Goal: Find specific page/section

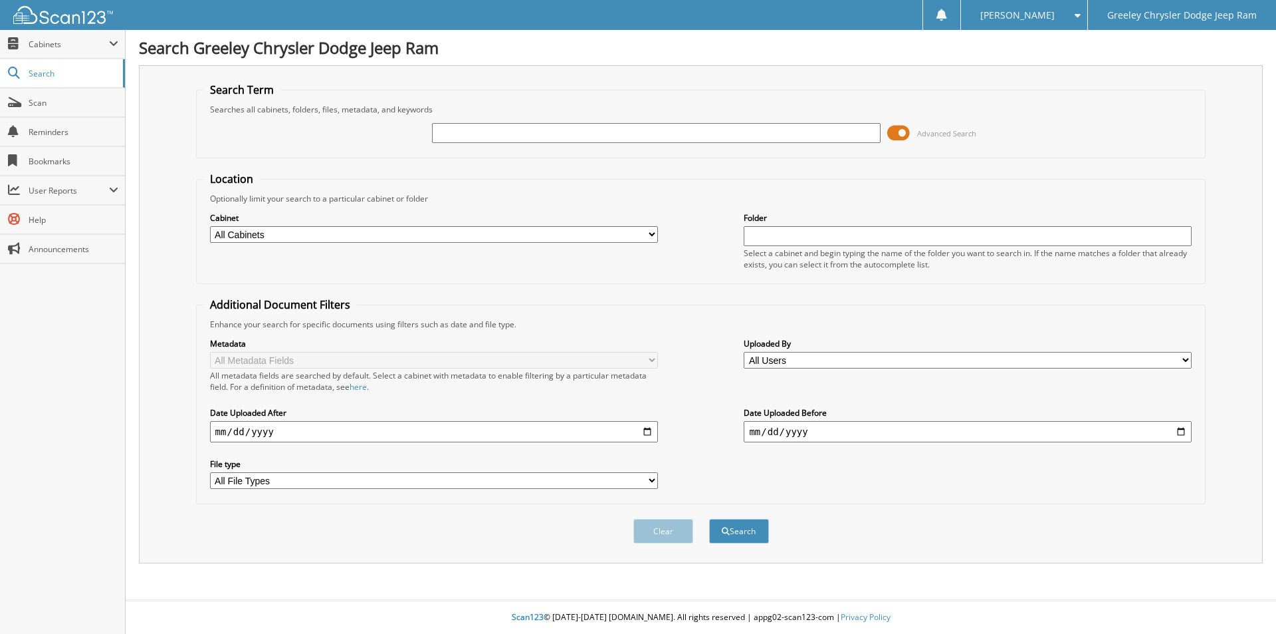
click at [501, 131] on input "text" at bounding box center [656, 133] width 448 height 20
click at [457, 129] on input "text" at bounding box center [656, 133] width 448 height 20
type input "n"
type input "ND534555V"
click at [709, 519] on button "Search" at bounding box center [739, 531] width 60 height 25
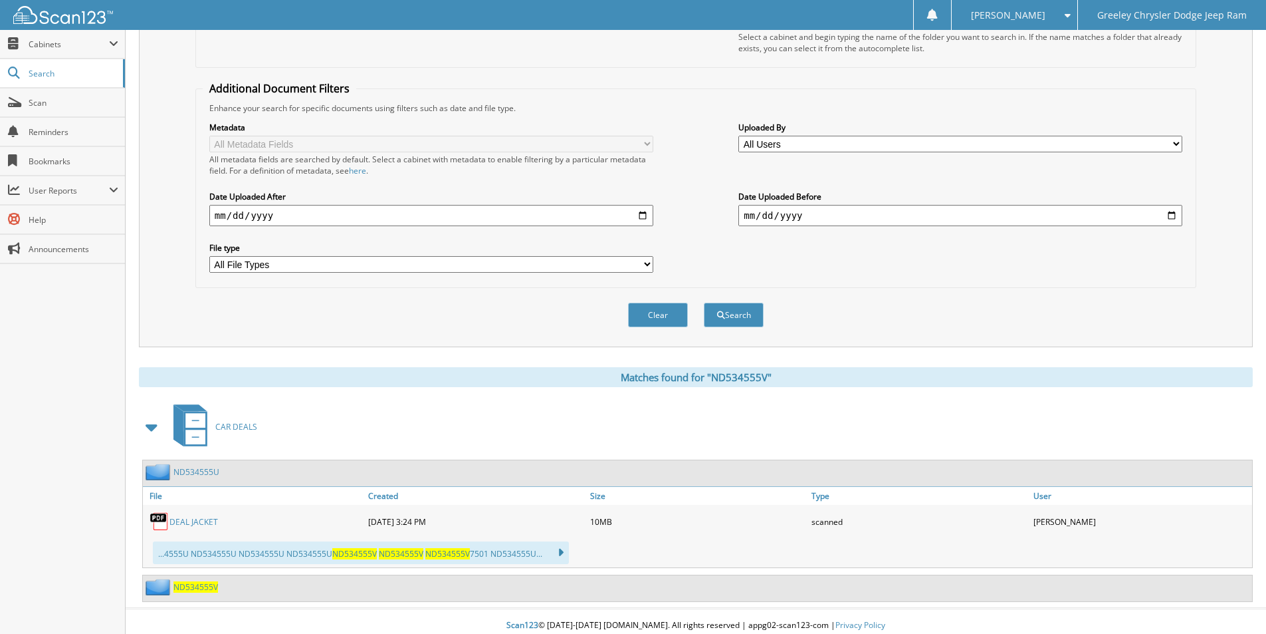
scroll to position [225, 0]
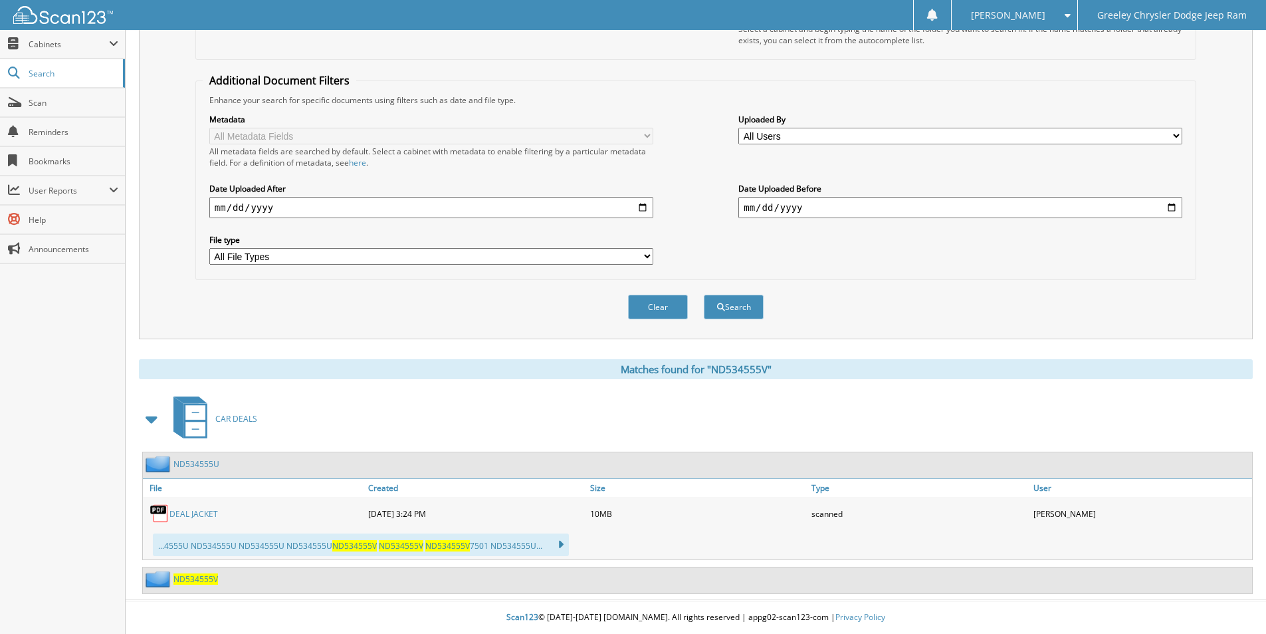
click at [187, 512] on link "DEAL JACKET" at bounding box center [194, 513] width 49 height 11
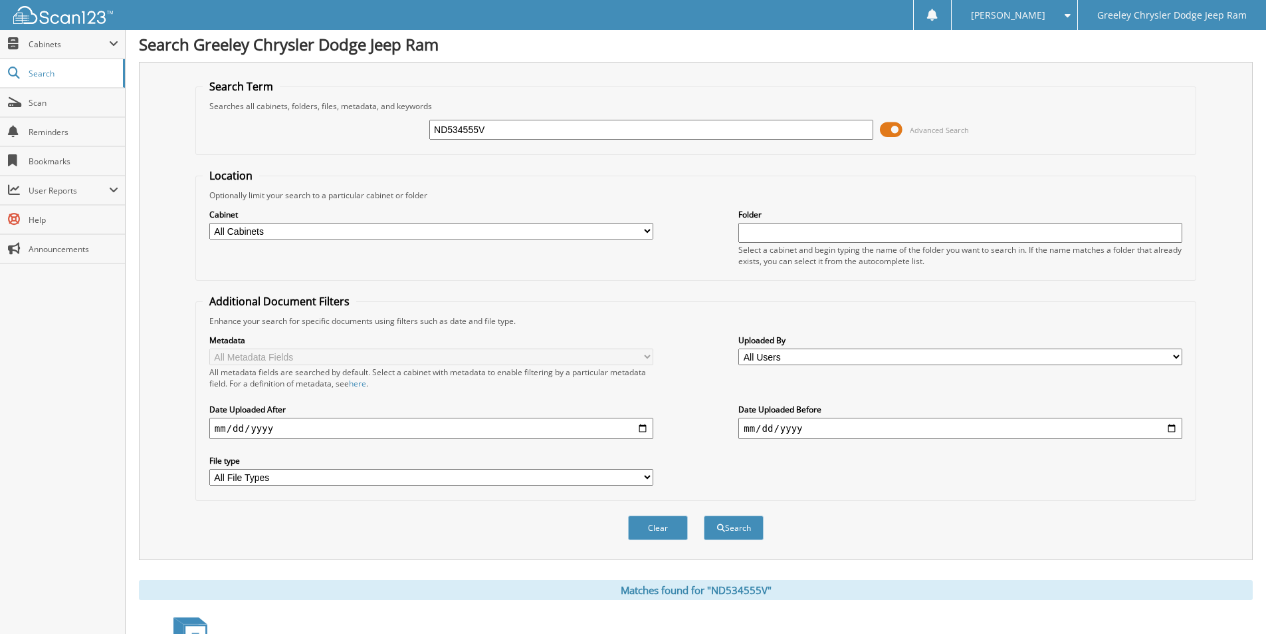
scroll to position [0, 0]
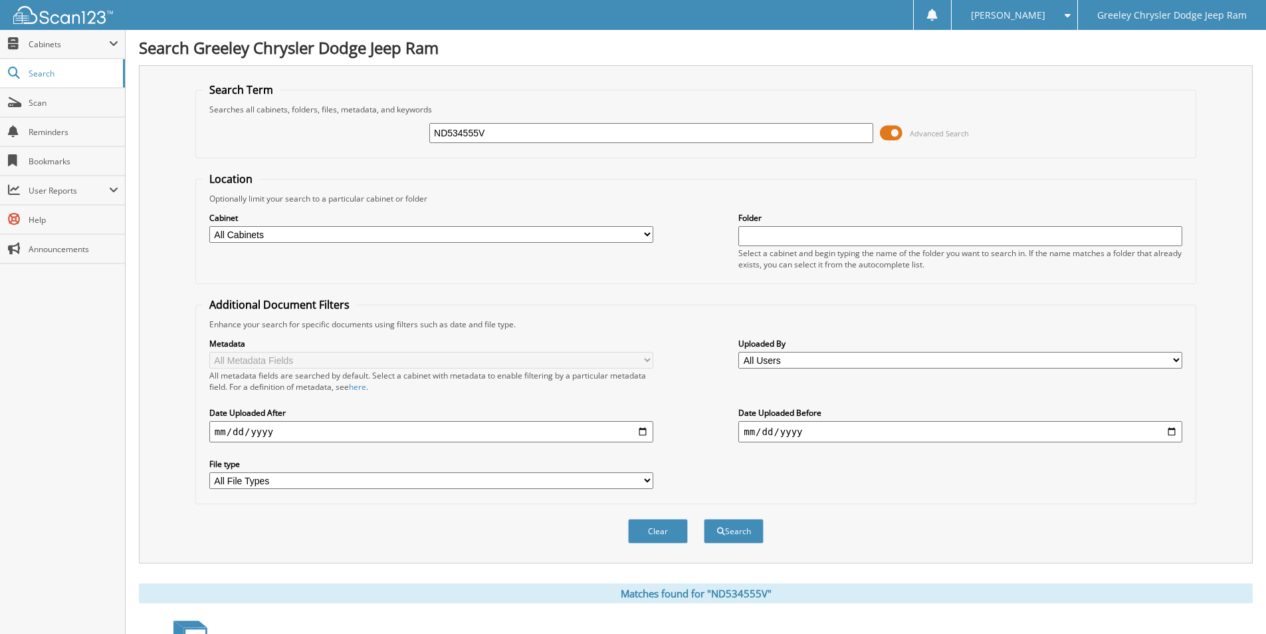
click at [427, 135] on div "ND534555V Advanced Search" at bounding box center [696, 133] width 987 height 36
click at [46, 44] on span "Cabinets" at bounding box center [69, 44] width 80 height 11
